Goal: Task Accomplishment & Management: Manage account settings

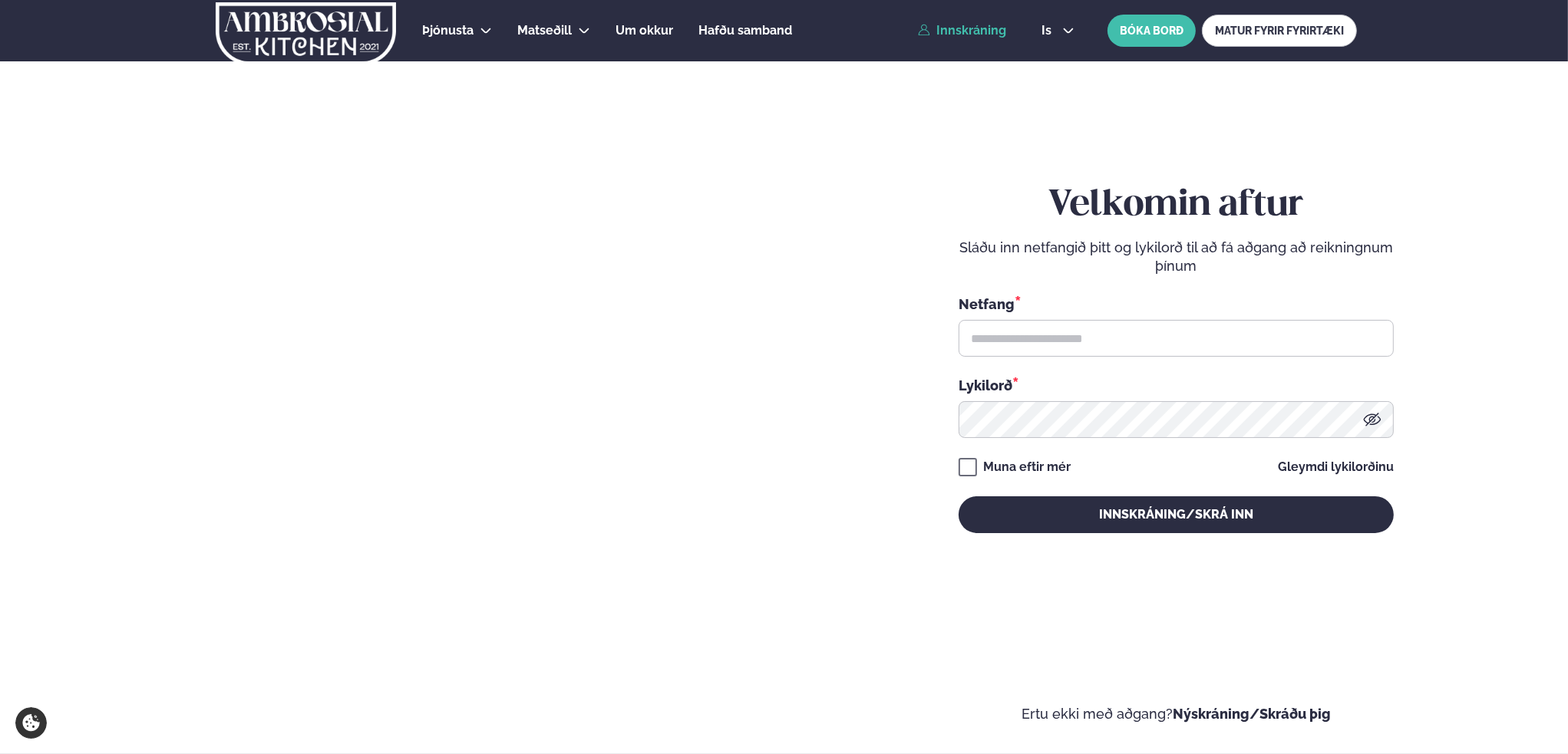
click at [981, 34] on link "Innskráning" at bounding box center [961, 31] width 88 height 14
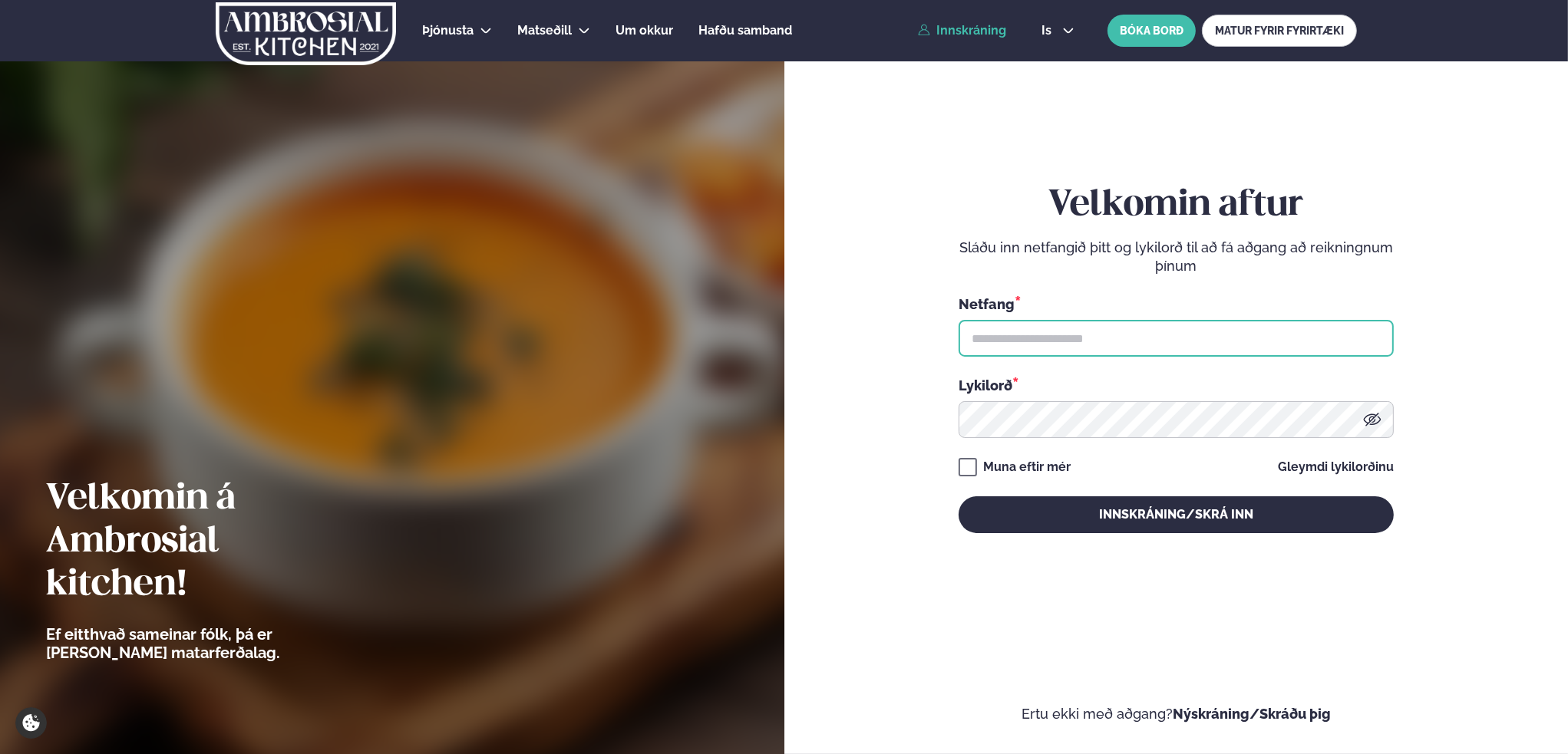
click at [1049, 344] on input "text" at bounding box center [1176, 339] width 435 height 37
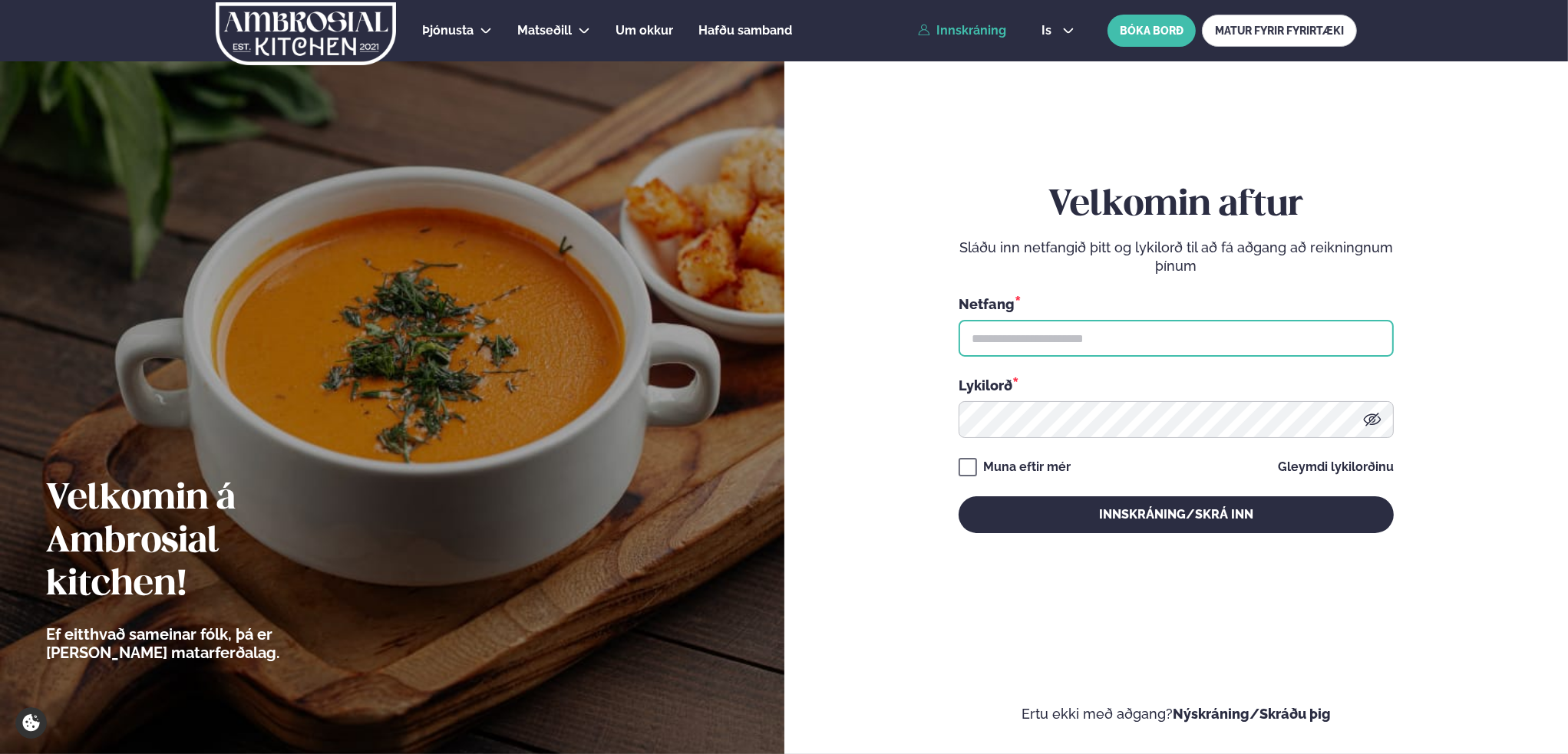
type input "**********"
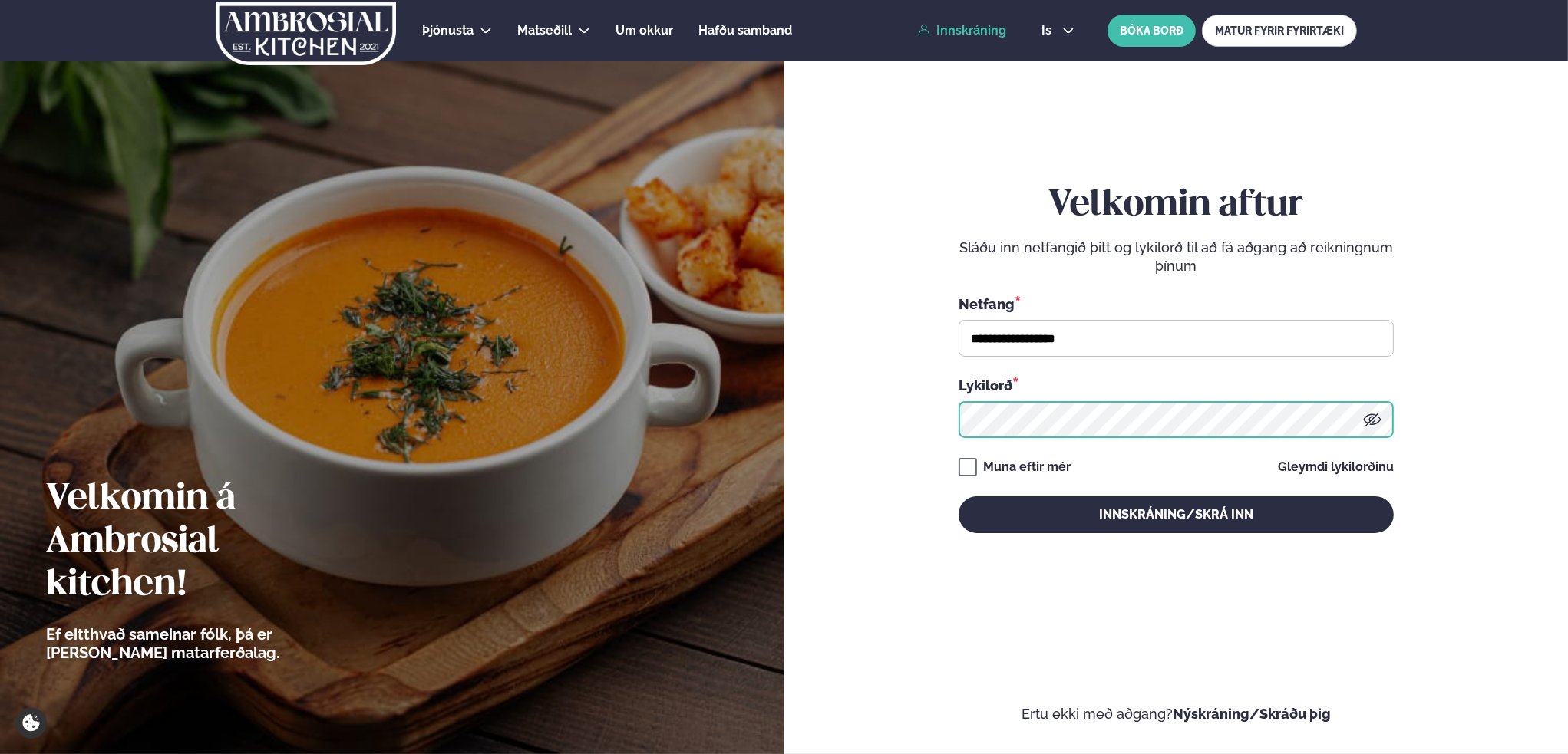
click at [958, 496] on button "Innskráning/Skrá inn" at bounding box center [1176, 515] width 435 height 37
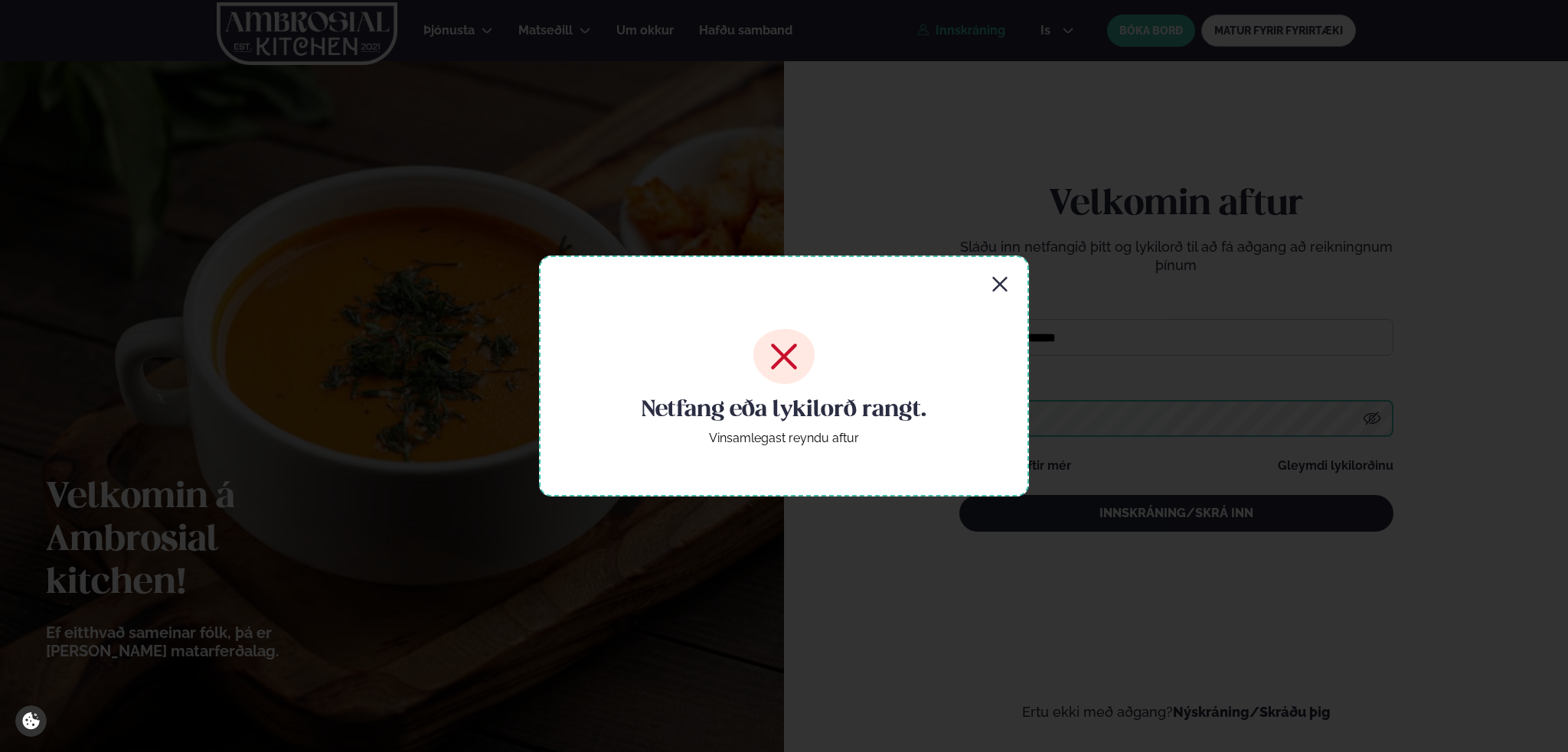
click at [959, 495] on button "Innskráning/Skrá inn" at bounding box center [1176, 513] width 434 height 37
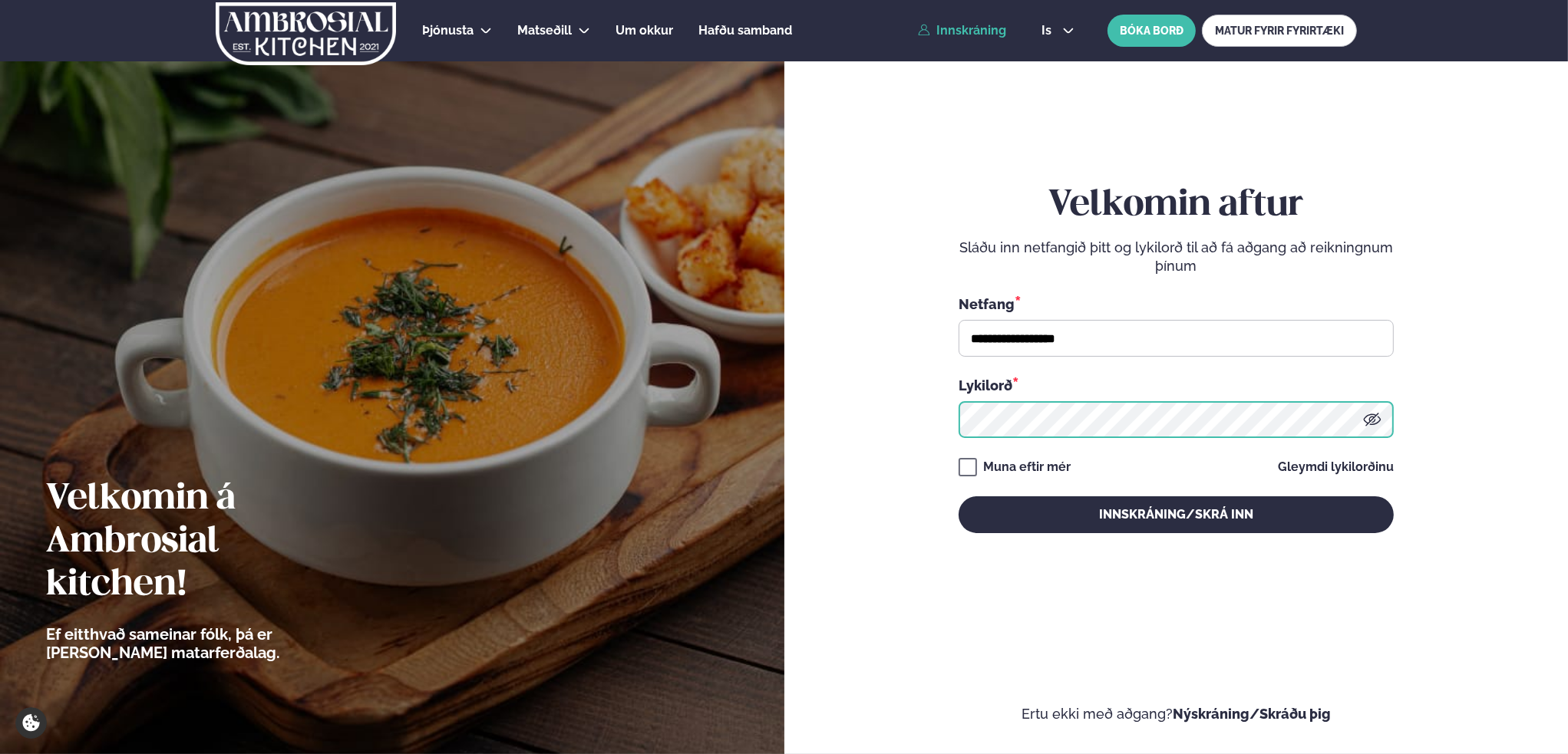
click at [958, 496] on button "Innskráning/Skrá inn" at bounding box center [1176, 515] width 435 height 37
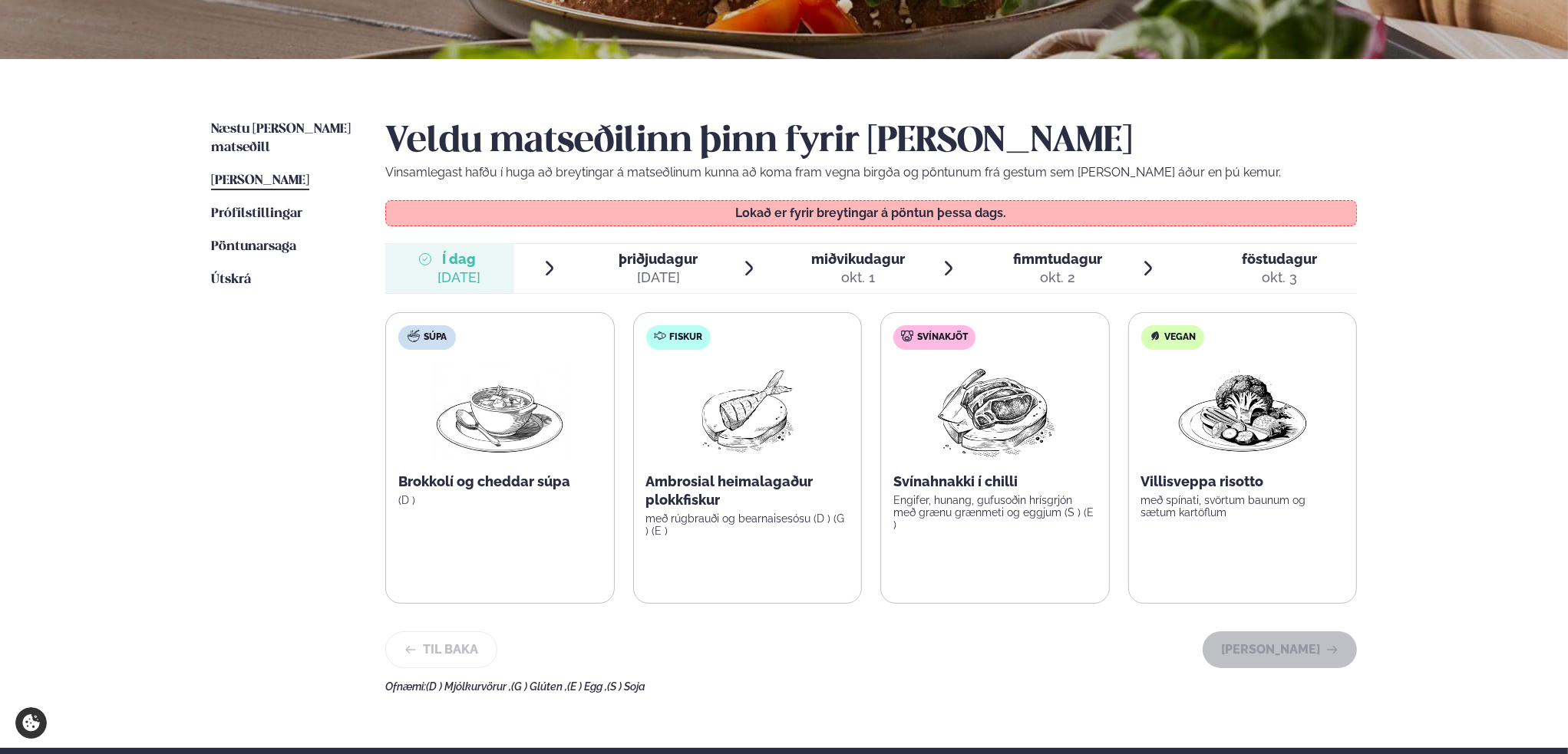
scroll to position [307, 0]
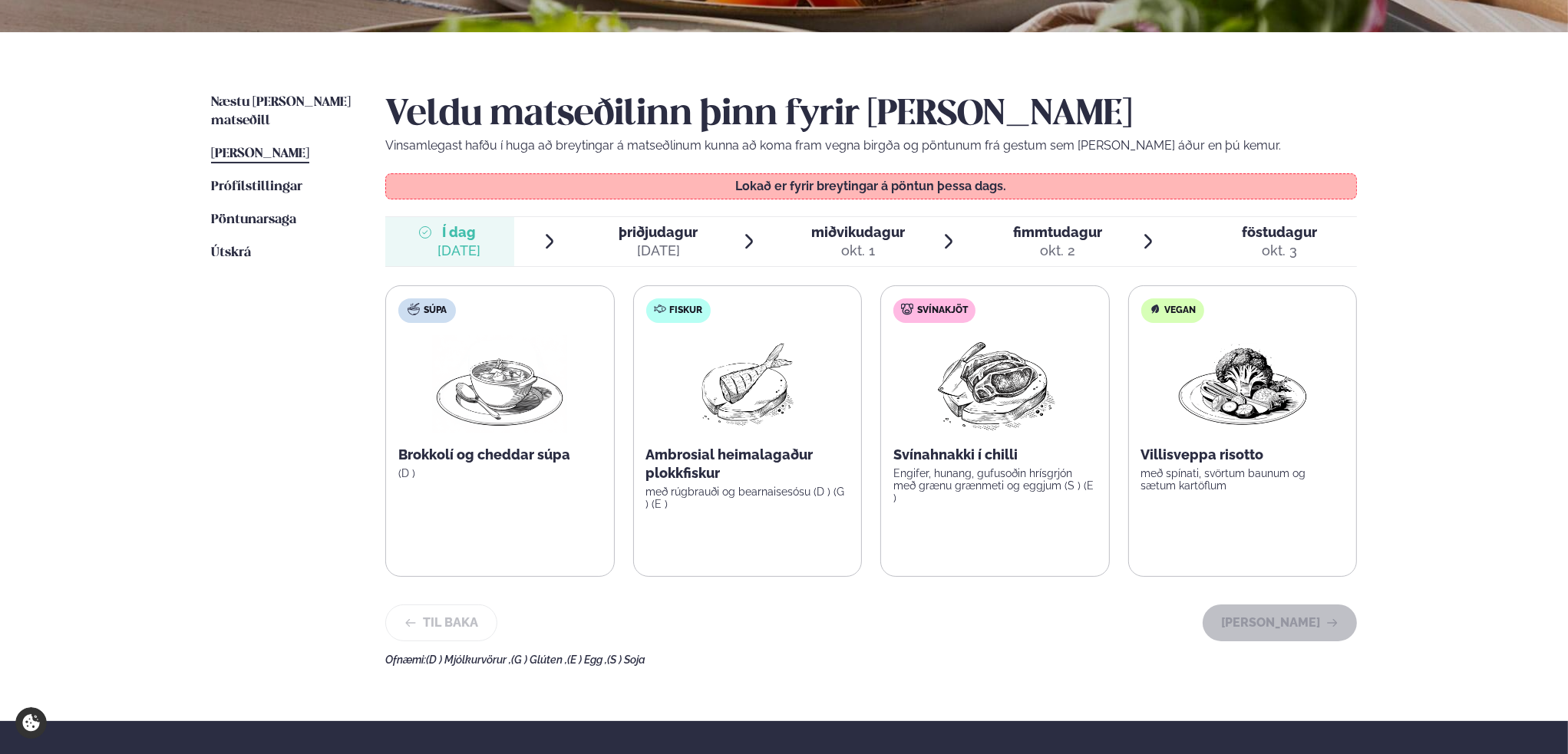
click at [644, 235] on span "þriðjudagur" at bounding box center [657, 232] width 79 height 16
